Goal: Check status: Check status

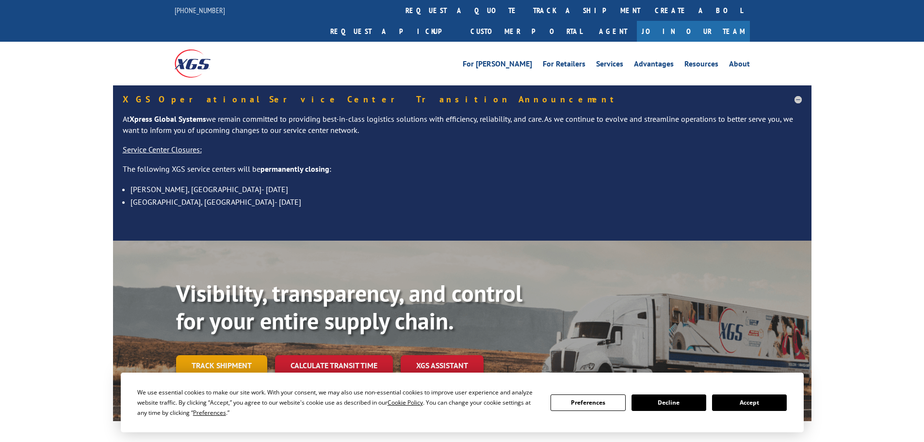
click at [250, 355] on link "Track shipment" at bounding box center [221, 365] width 91 height 20
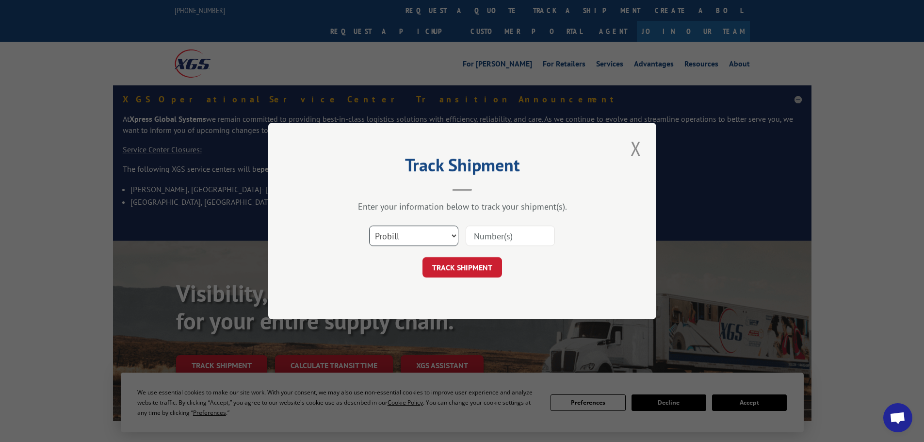
click at [440, 233] on select "Select category... Probill BOL PO" at bounding box center [413, 236] width 89 height 20
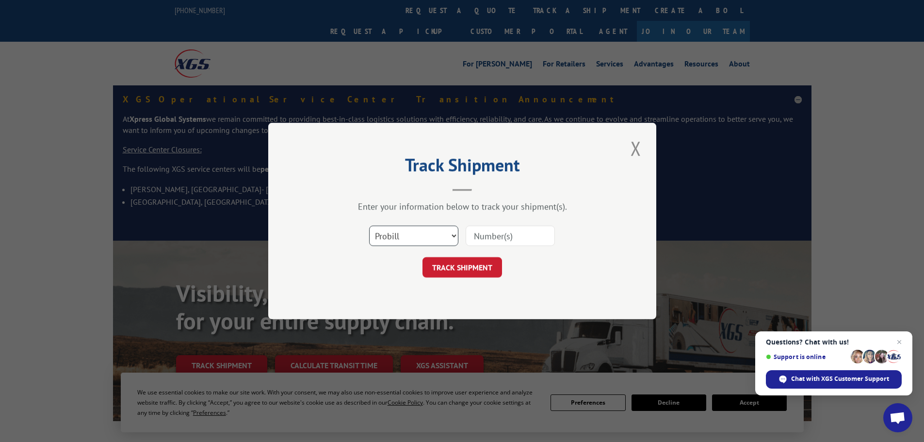
click at [440, 233] on select "Select category... Probill BOL PO" at bounding box center [413, 236] width 89 height 20
click at [465, 236] on div "Select category... Probill BOL PO" at bounding box center [462, 236] width 291 height 32
click at [490, 234] on input at bounding box center [510, 236] width 89 height 20
paste input "17542928"
type input "17542928"
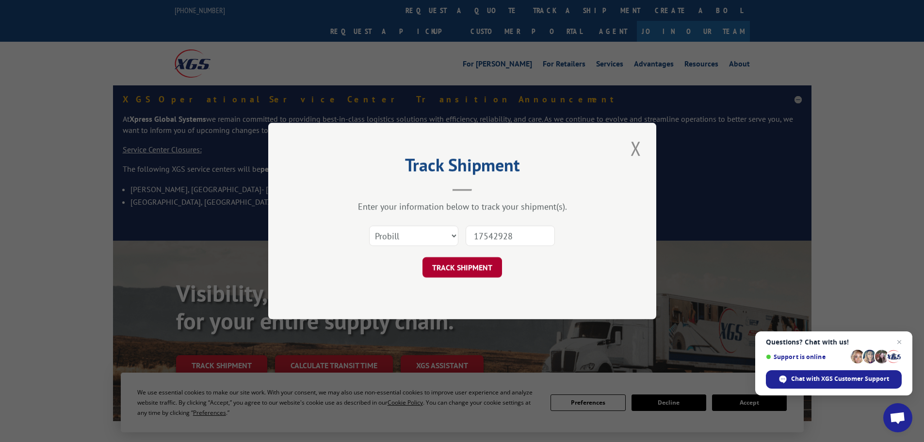
click at [483, 267] on button "TRACK SHIPMENT" at bounding box center [463, 267] width 80 height 20
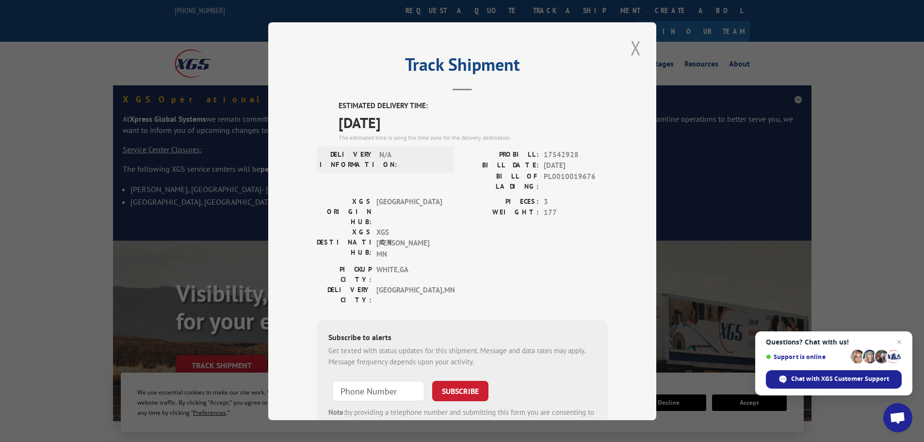
click at [632, 52] on button "Close modal" at bounding box center [636, 47] width 16 height 27
